Goal: Information Seeking & Learning: Find specific fact

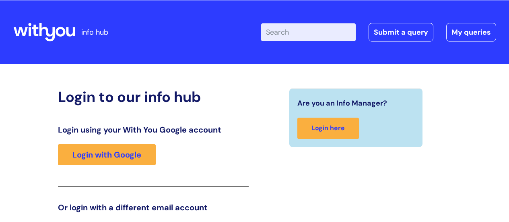
scroll to position [123, 0]
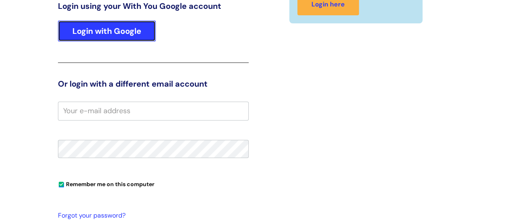
click at [92, 30] on link "Login with Google" at bounding box center [107, 31] width 98 height 21
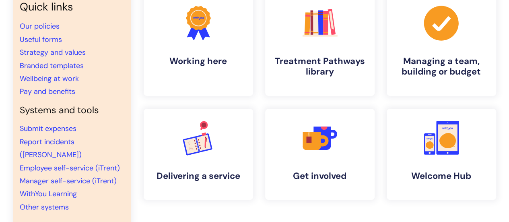
scroll to position [80, 0]
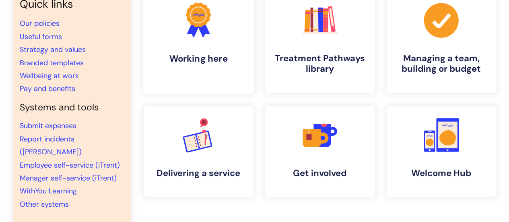
click at [193, 43] on link ".cls-1{fill:#f89b22;}.cls-1,.cls-2,.cls-3{stroke-width:0px;}.cls-2{fill:#2d3cff…" at bounding box center [197, 41] width 111 height 103
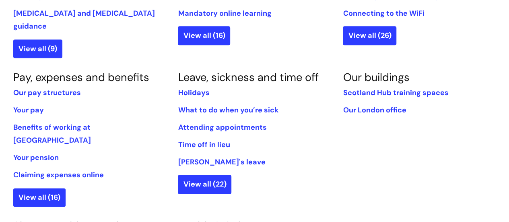
scroll to position [442, 0]
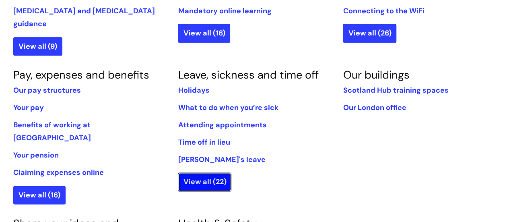
click at [215, 172] on link "View all (22)" at bounding box center [204, 181] width 53 height 18
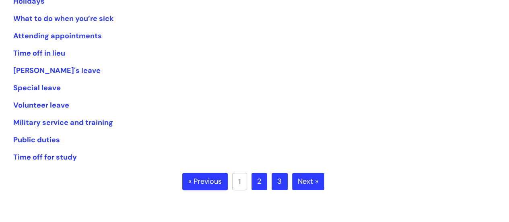
scroll to position [201, 0]
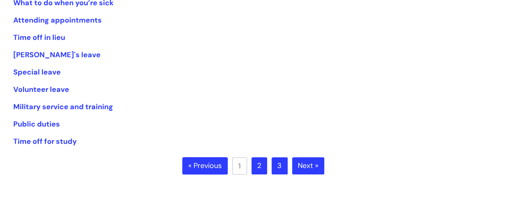
click at [258, 160] on link "2" at bounding box center [259, 166] width 16 height 18
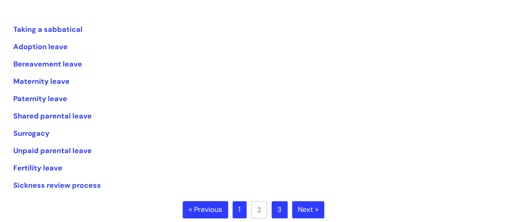
scroll to position [161, 0]
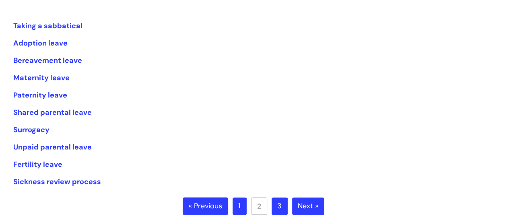
click at [279, 204] on link "3" at bounding box center [279, 206] width 16 height 18
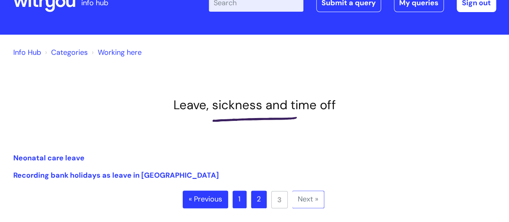
scroll to position [121, 0]
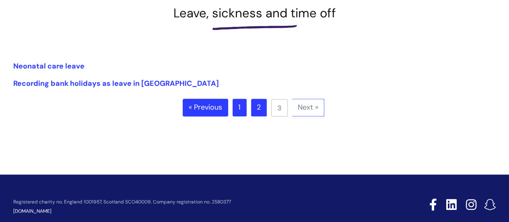
click at [262, 110] on link "2" at bounding box center [259, 108] width 16 height 18
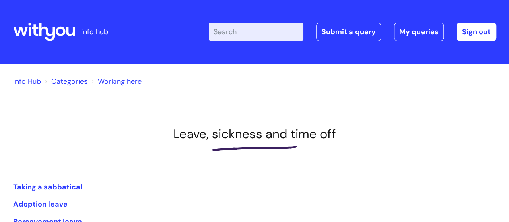
click at [226, 33] on input "Enter your search term here..." at bounding box center [256, 32] width 94 height 18
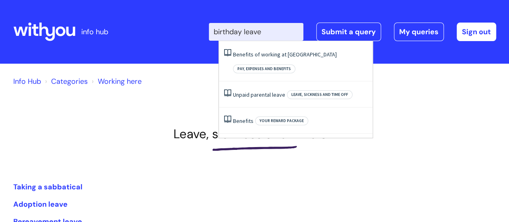
type input "birthday leave"
click button "Search" at bounding box center [0, 0] width 0 height 0
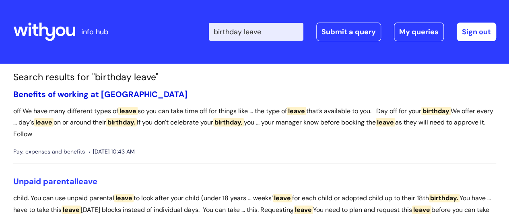
click at [101, 95] on link "Benefits of working at [GEOGRAPHIC_DATA]" at bounding box center [100, 94] width 174 height 10
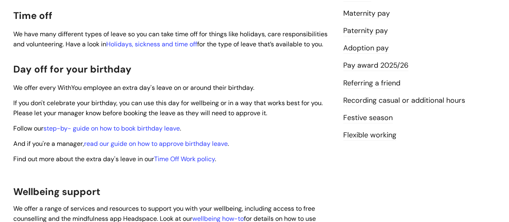
scroll to position [241, 0]
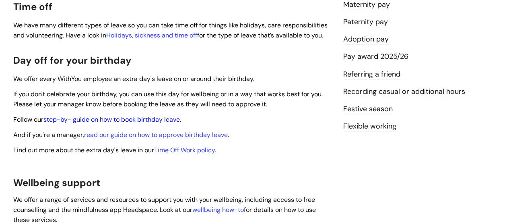
click at [106, 115] on link "step-by- guide on how to book birthday leave" at bounding box center [111, 119] width 136 height 8
